Goal: Transaction & Acquisition: Download file/media

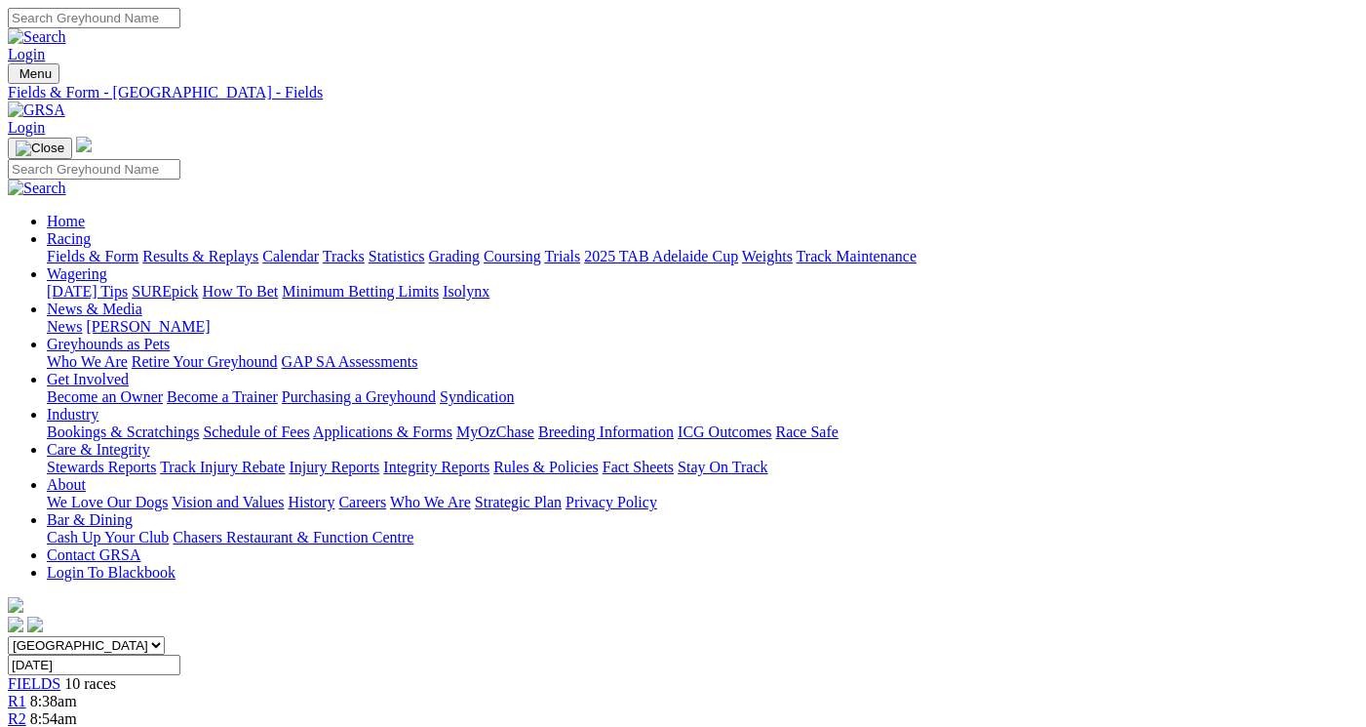
click at [165, 636] on select "South Australia New South Wales Northern Territory Queensland Tasmania Victoria…" at bounding box center [86, 645] width 157 height 19
select select "QLD"
click at [73, 636] on select "South Australia New South Wales Northern Territory Queensland Tasmania Victoria…" at bounding box center [86, 645] width 157 height 19
click at [180, 654] on input "Saturday, 13 Sep 2025" at bounding box center [94, 664] width 173 height 20
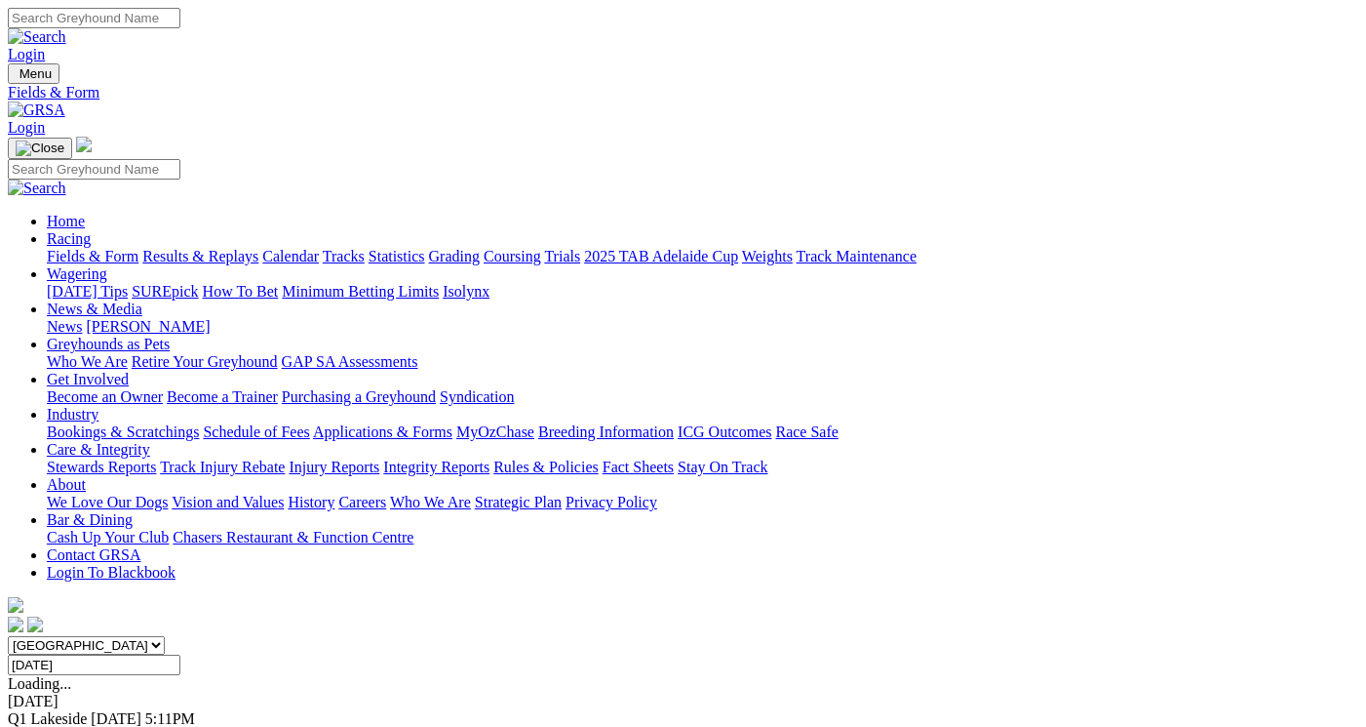
click at [180, 654] on input "Saturday, 13 Sep 2025" at bounding box center [94, 664] width 173 height 20
click at [180, 654] on input "Today, 11 Sep 2025" at bounding box center [94, 664] width 173 height 20
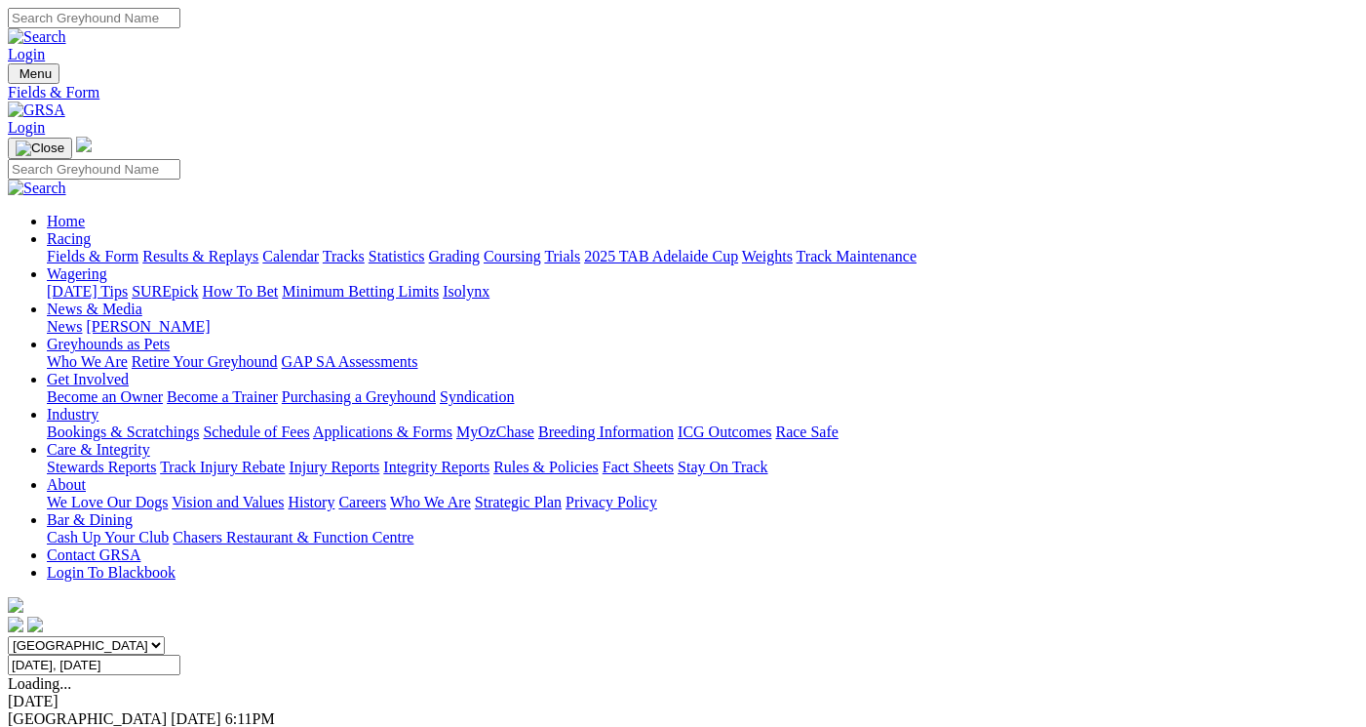
type input "[DATE]"
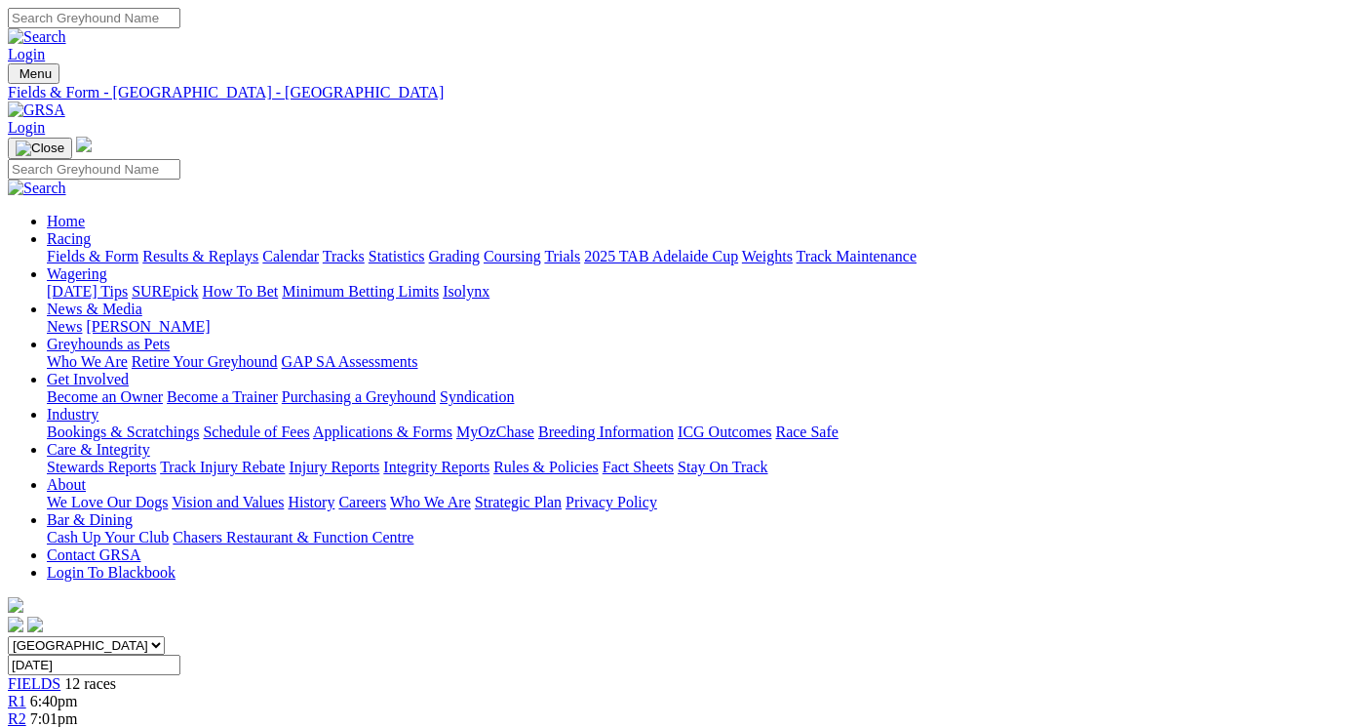
drag, startPoint x: 869, startPoint y: 414, endPoint x: 1034, endPoint y: 437, distance: 166.3
click at [1041, 255] on link "CSV (Excel)" at bounding box center [1015, 246] width 80 height 17
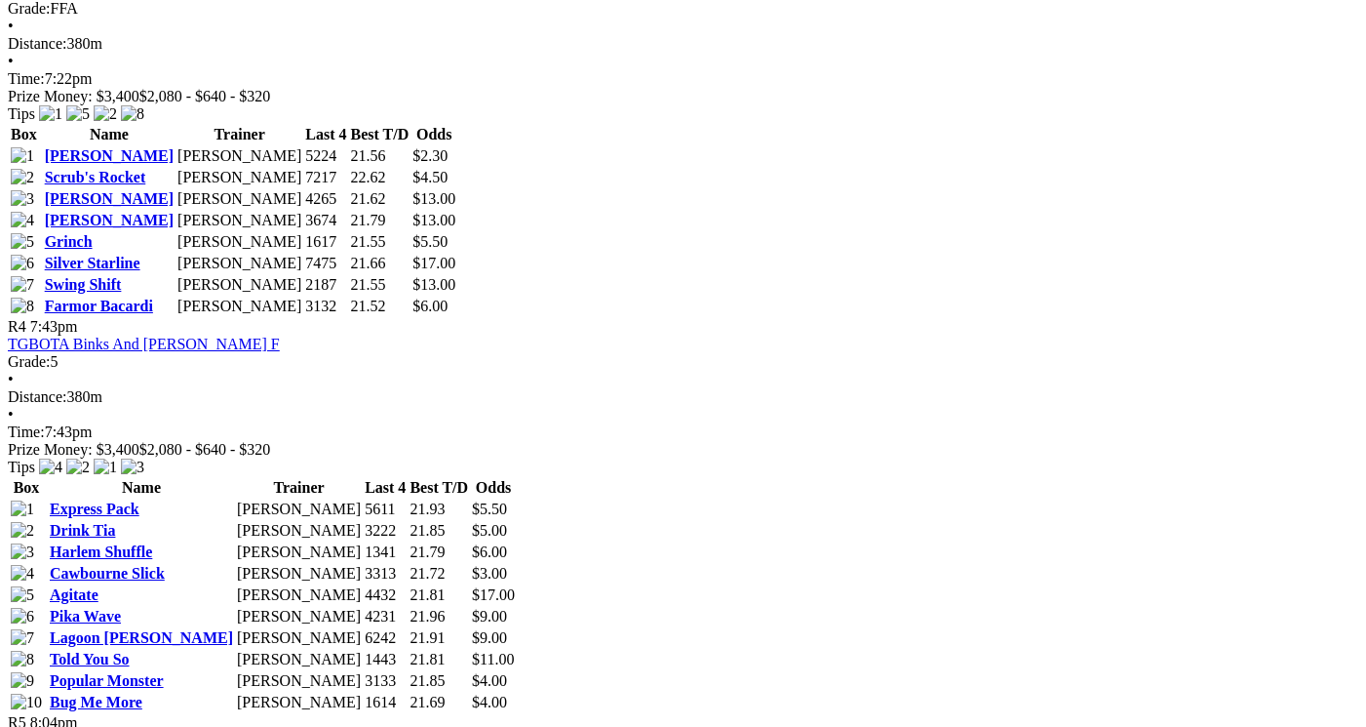
scroll to position [1864, 0]
